Goal: Task Accomplishment & Management: Use online tool/utility

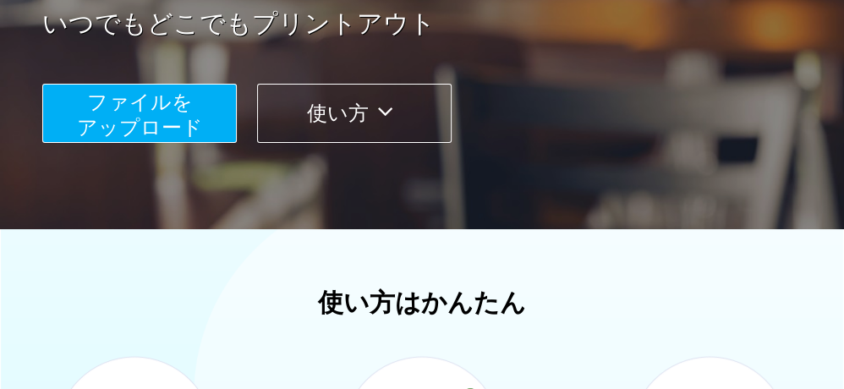
scroll to position [338, 0]
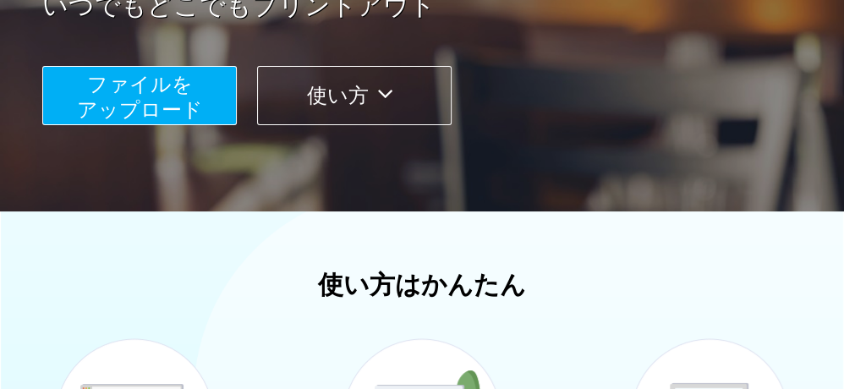
click at [121, 108] on span "ファイルを ​​アップロード" at bounding box center [140, 97] width 126 height 48
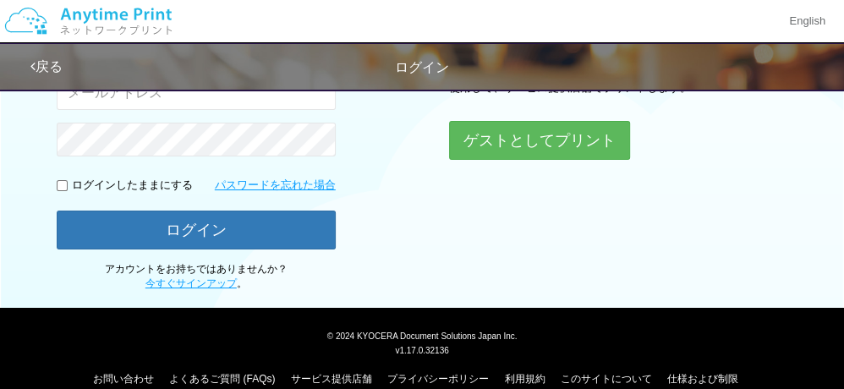
scroll to position [191, 0]
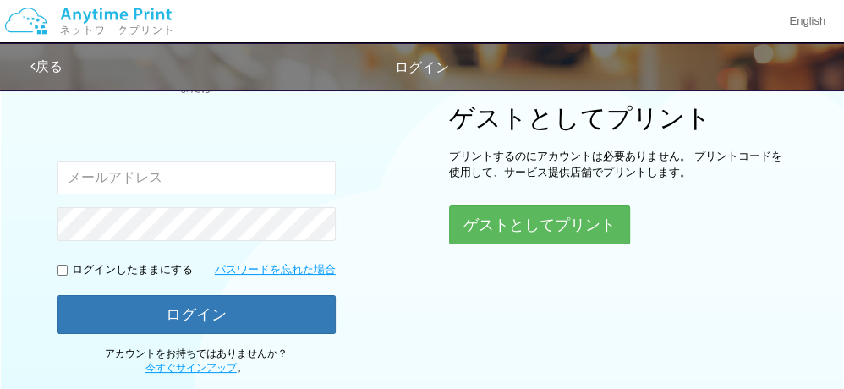
click at [135, 177] on input "email" at bounding box center [196, 178] width 279 height 34
type input "[EMAIL_ADDRESS][DOMAIN_NAME]"
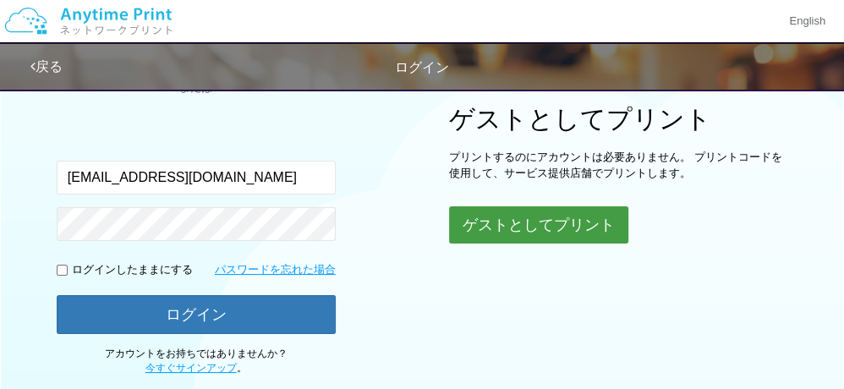
click at [535, 226] on button "ゲストとしてプリント" at bounding box center [538, 224] width 179 height 37
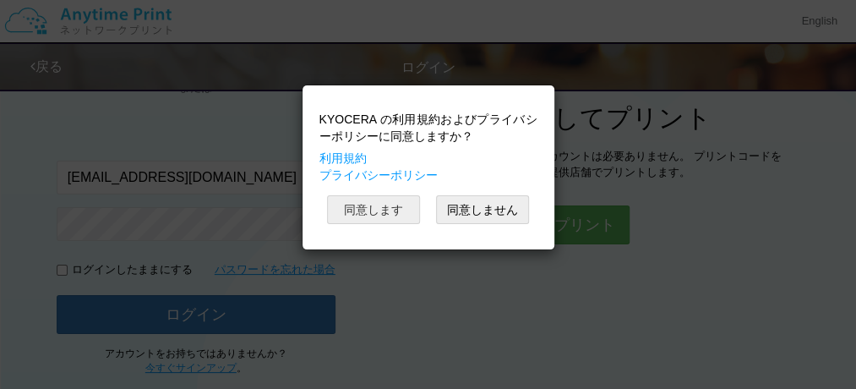
click at [374, 204] on button "同意します" at bounding box center [373, 209] width 93 height 29
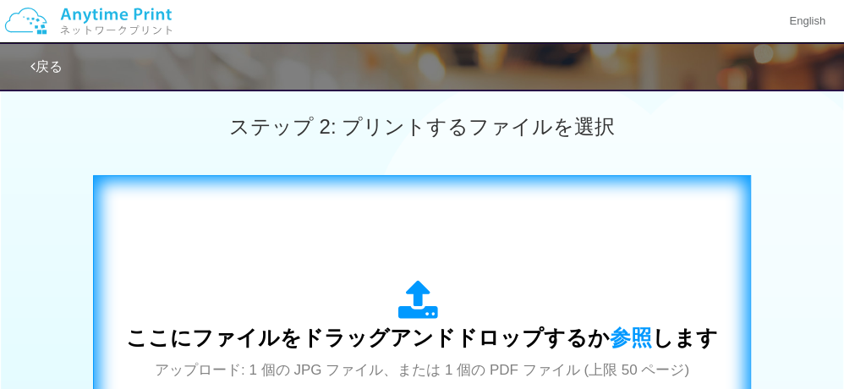
scroll to position [529, 0]
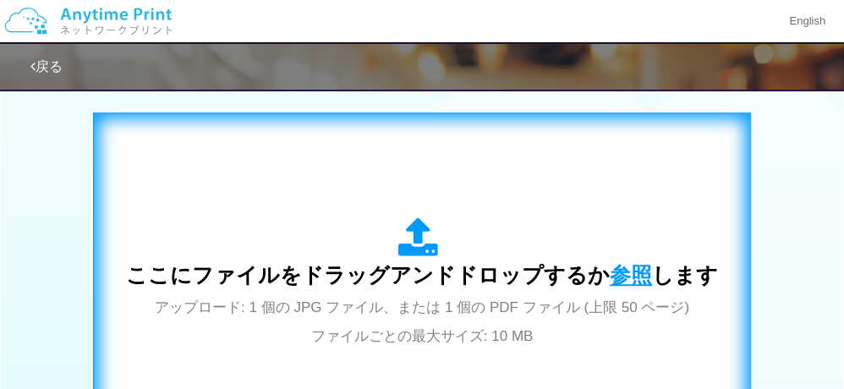
click at [621, 276] on span "参照" at bounding box center [630, 275] width 42 height 24
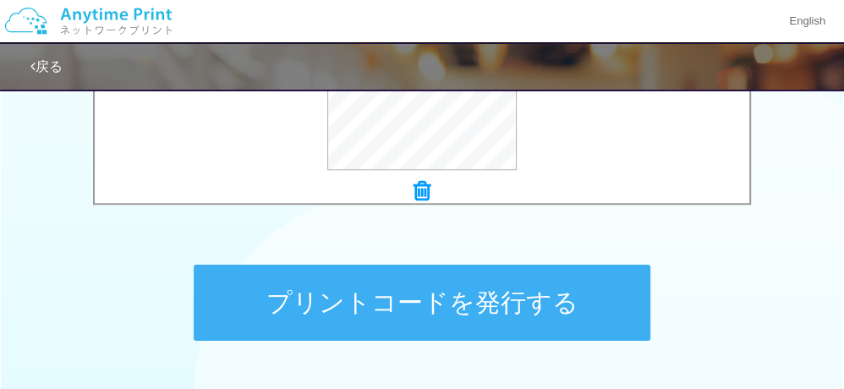
scroll to position [783, 0]
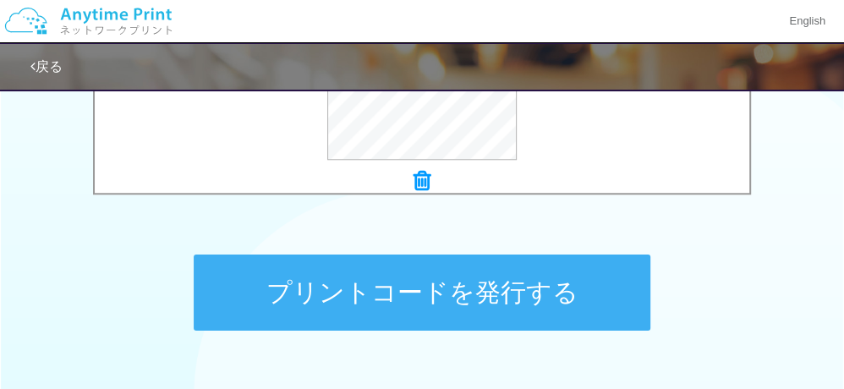
click at [405, 310] on button "プリントコードを発行する" at bounding box center [422, 292] width 456 height 76
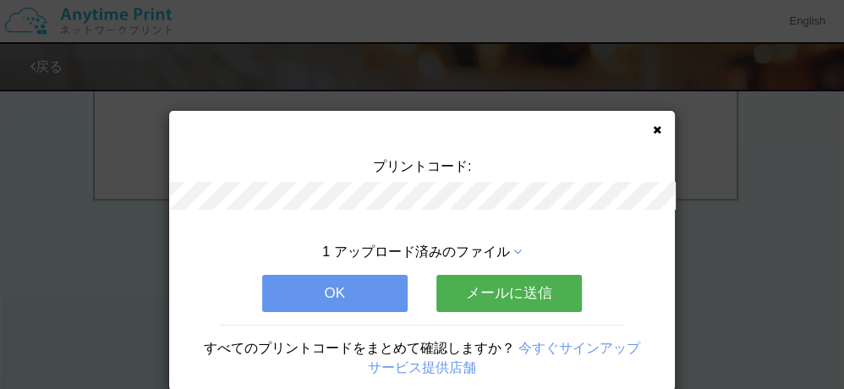
scroll to position [0, 0]
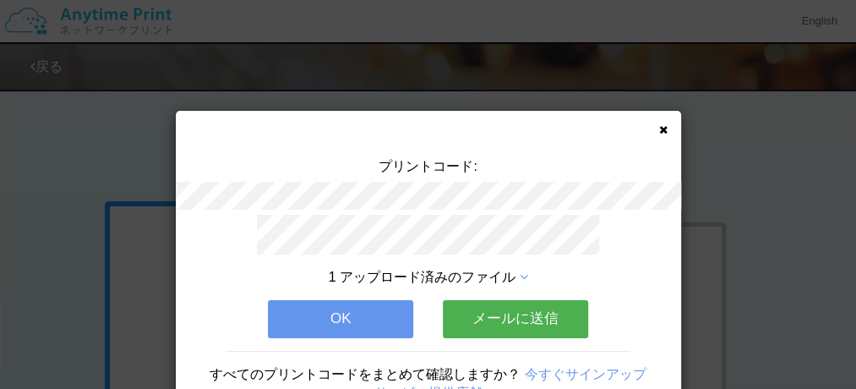
click at [347, 316] on button "OK" at bounding box center [340, 318] width 145 height 37
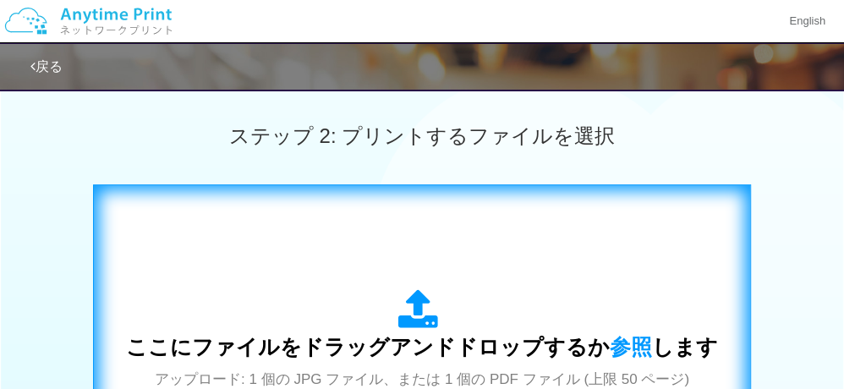
scroll to position [507, 0]
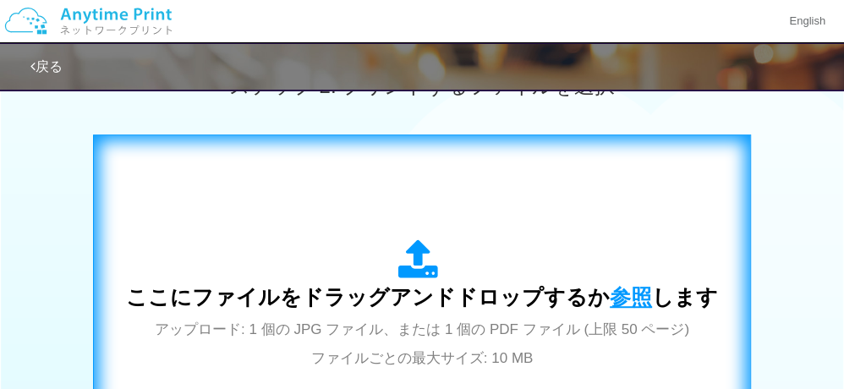
click at [620, 287] on span "参照" at bounding box center [630, 297] width 42 height 24
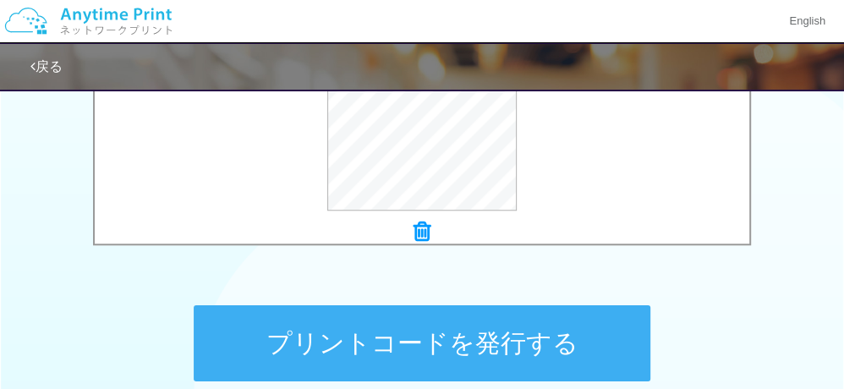
scroll to position [761, 0]
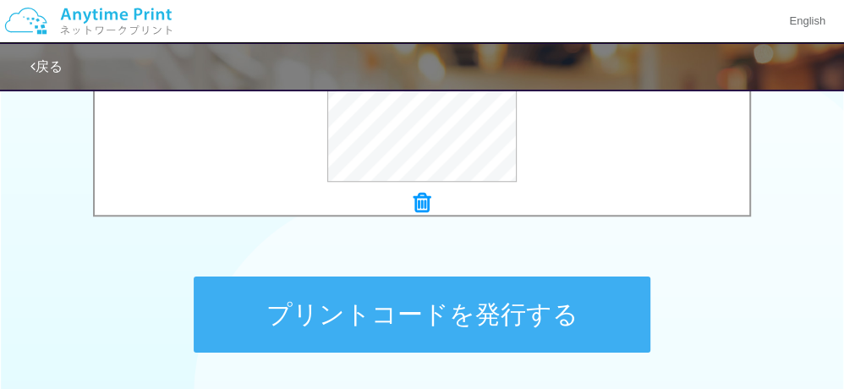
click at [441, 320] on button "プリントコードを発行する" at bounding box center [422, 314] width 456 height 76
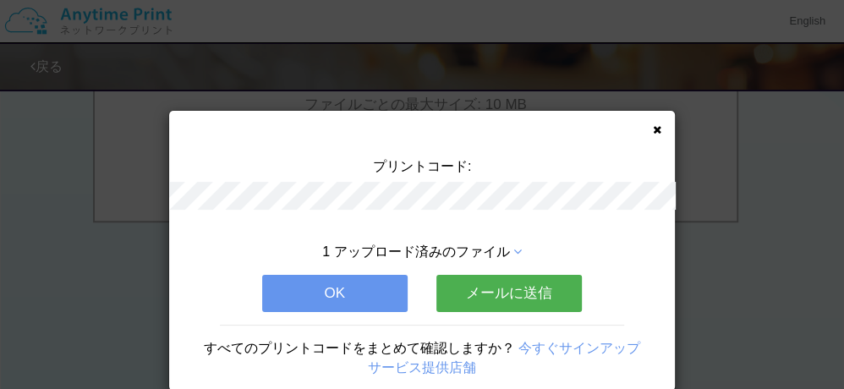
scroll to position [0, 0]
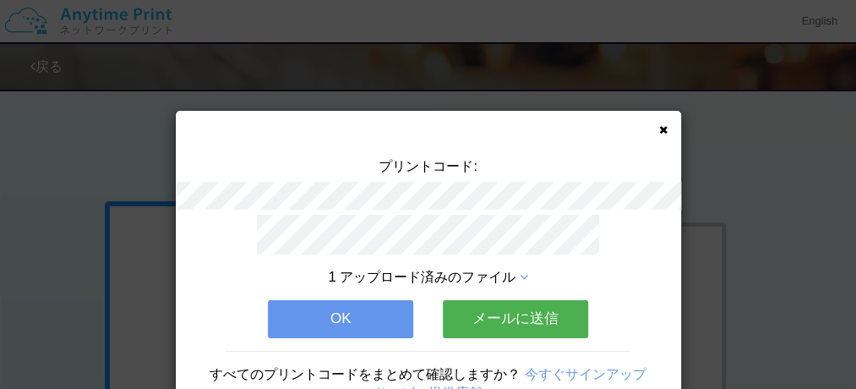
click at [334, 324] on button "OK" at bounding box center [340, 318] width 145 height 37
